Goal: Find specific page/section: Find specific page/section

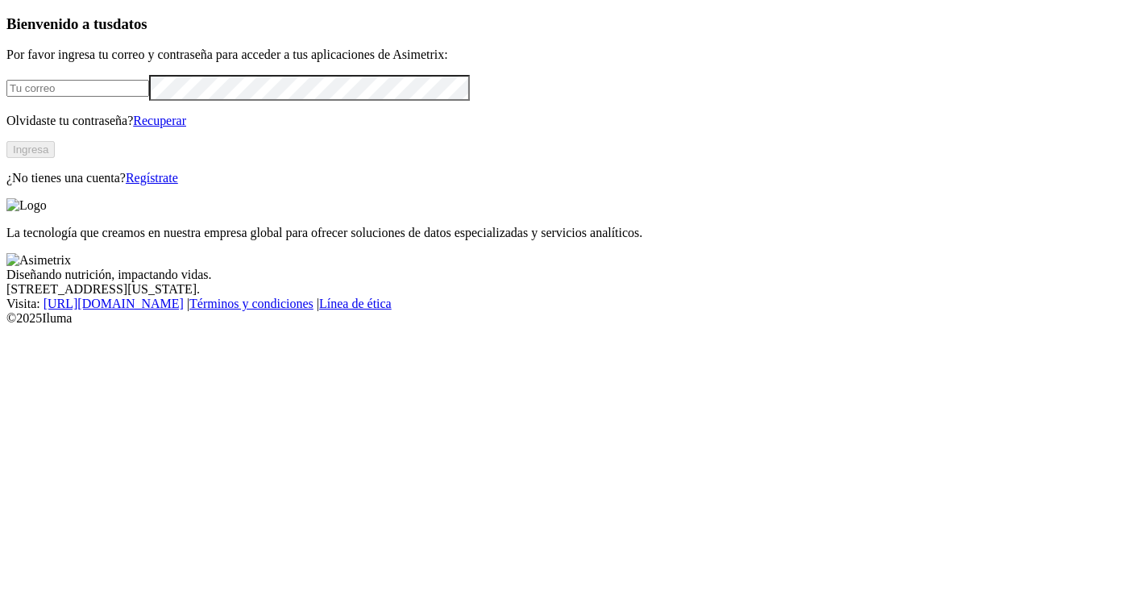
type input "[EMAIL_ADDRESS][PERSON_NAME][DOMAIN_NAME]"
click at [55, 158] on button "Ingresa" at bounding box center [30, 149] width 48 height 17
